Goal: Transaction & Acquisition: Subscribe to service/newsletter

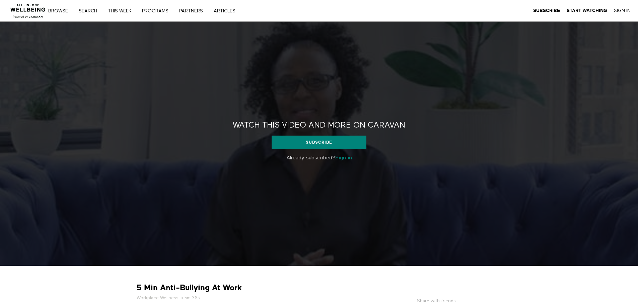
click at [340, 98] on div "Watch this video and more on CARAVAN Watch this video and more on CARAVAN Subsc…" at bounding box center [319, 144] width 638 height 244
click at [335, 141] on link "Subscribe" at bounding box center [318, 142] width 95 height 13
